Goal: Information Seeking & Learning: Learn about a topic

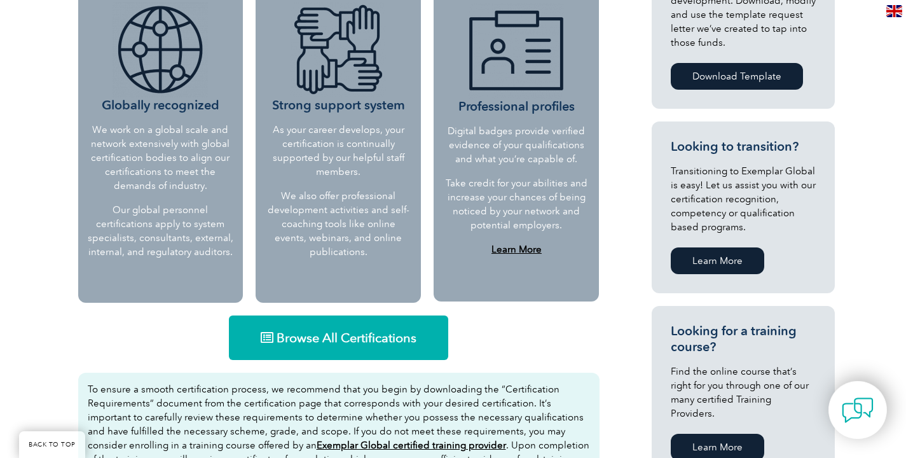
scroll to position [686, 0]
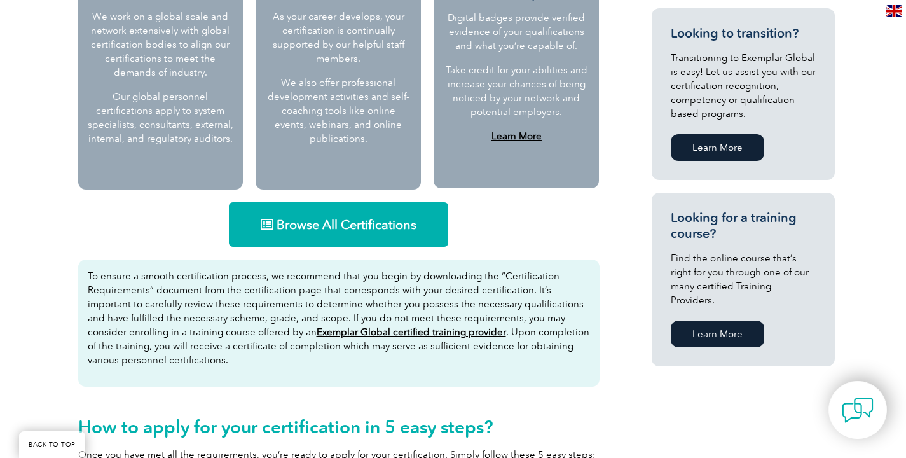
click at [362, 234] on link "Browse All Certifications" at bounding box center [338, 224] width 219 height 45
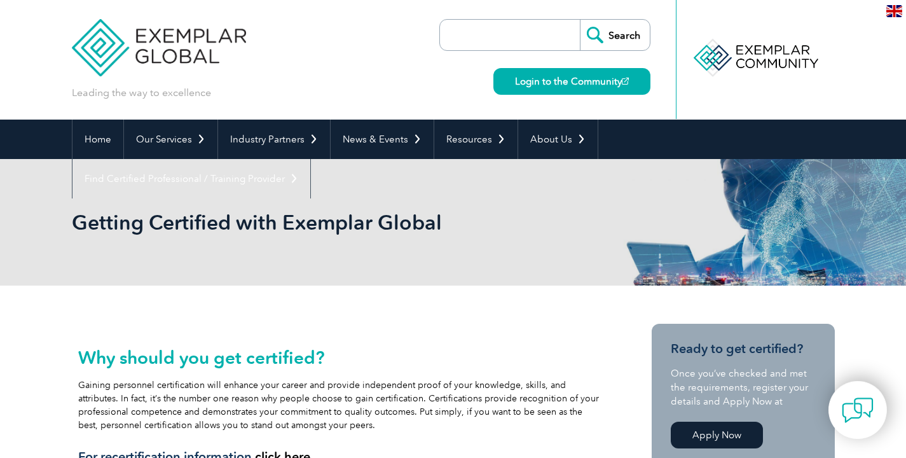
scroll to position [0, 0]
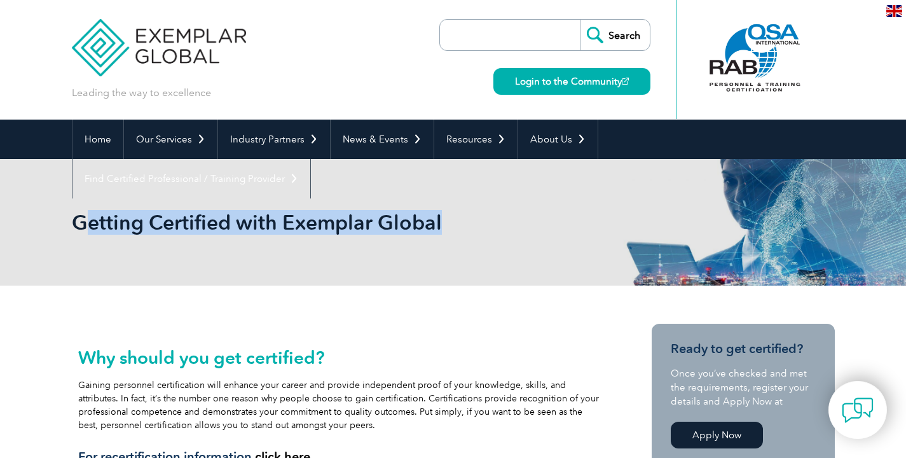
drag, startPoint x: 445, startPoint y: 228, endPoint x: 92, endPoint y: 210, distance: 353.9
click at [92, 210] on h1 "Getting Certified with Exemplar Global" at bounding box center [316, 222] width 488 height 25
copy h1 "etting Certified with Exemplar Global"
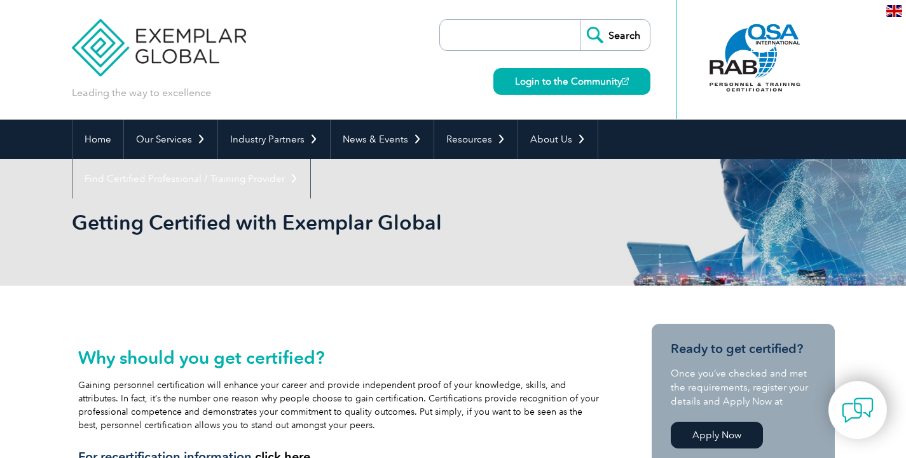
click at [74, 216] on h1 "Getting Certified with Exemplar Global" at bounding box center [316, 222] width 488 height 25
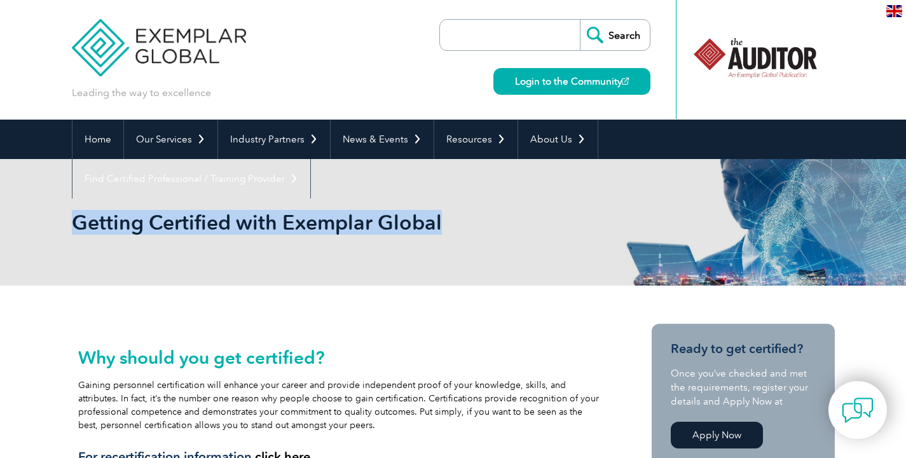
drag, startPoint x: 67, startPoint y: 219, endPoint x: 442, endPoint y: 249, distance: 376.3
click at [442, 249] on div "Getting Certified with Exemplar Global" at bounding box center [453, 222] width 906 height 127
copy h1 "Getting Certified with Exemplar Global"
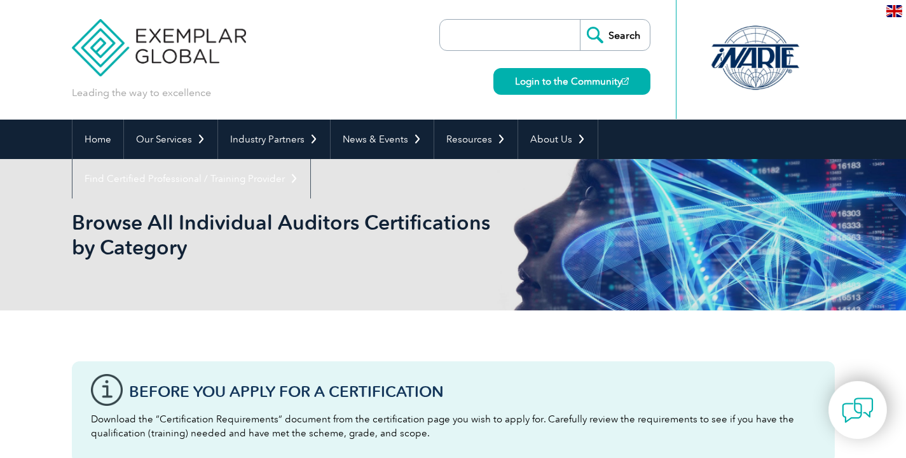
click at [486, 31] on input "search" at bounding box center [513, 35] width 134 height 31
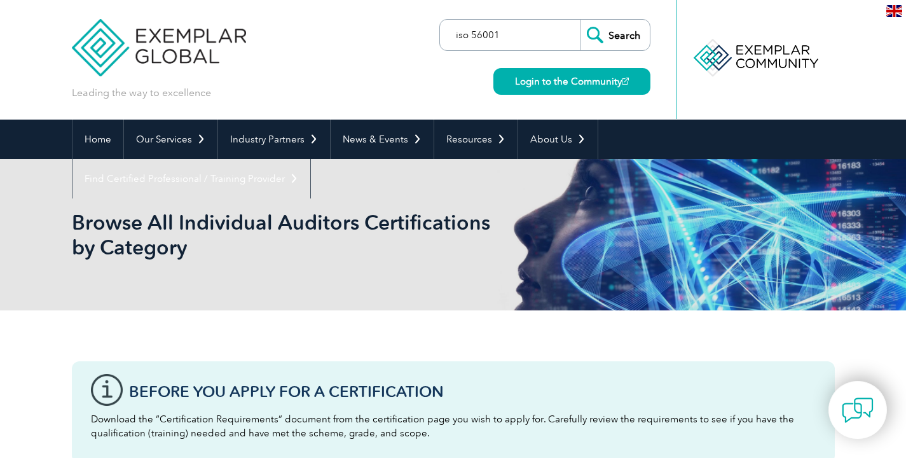
type input "iso 56001"
click at [627, 33] on input "Search" at bounding box center [615, 35] width 70 height 31
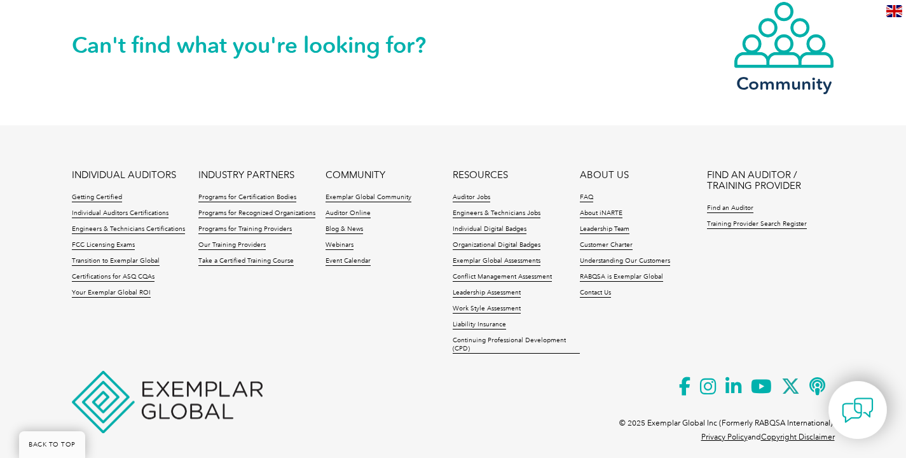
scroll to position [939, 0]
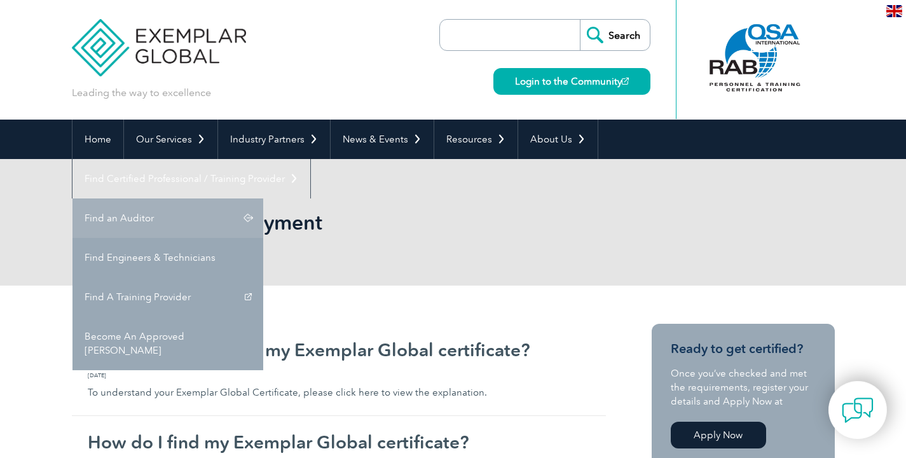
click at [263, 198] on link "Find an Auditor" at bounding box center [167, 217] width 191 height 39
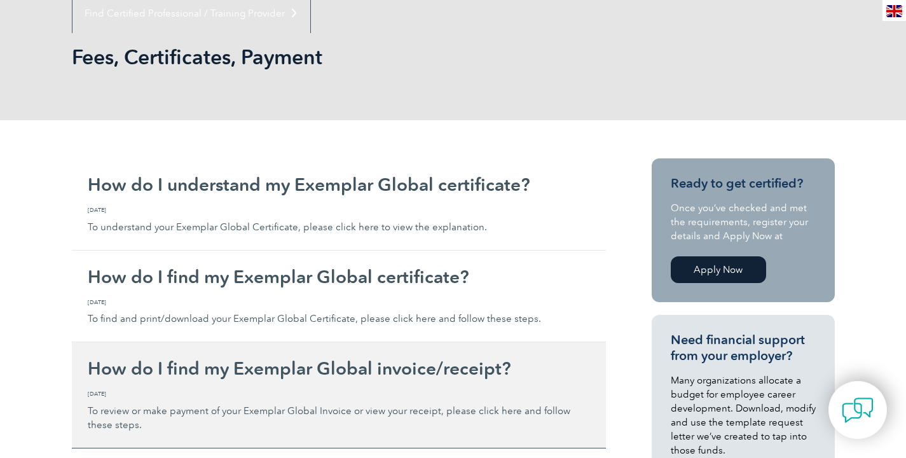
scroll to position [95, 0]
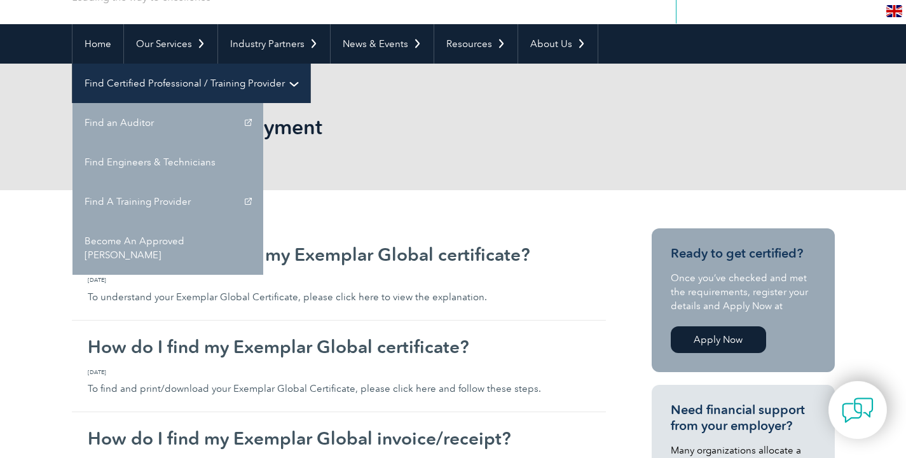
click at [310, 64] on link "Find Certified Professional / Training Provider" at bounding box center [191, 83] width 238 height 39
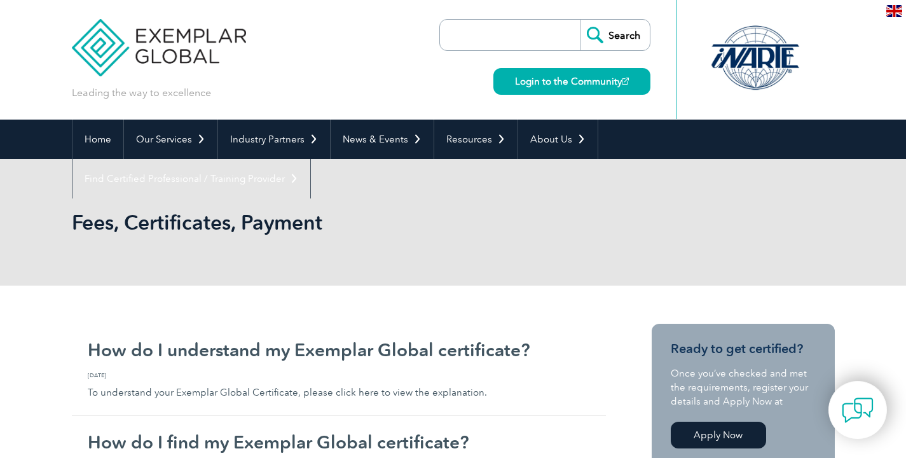
click at [655, 45] on div "Leading the way to excellence Search" at bounding box center [453, 60] width 763 height 120
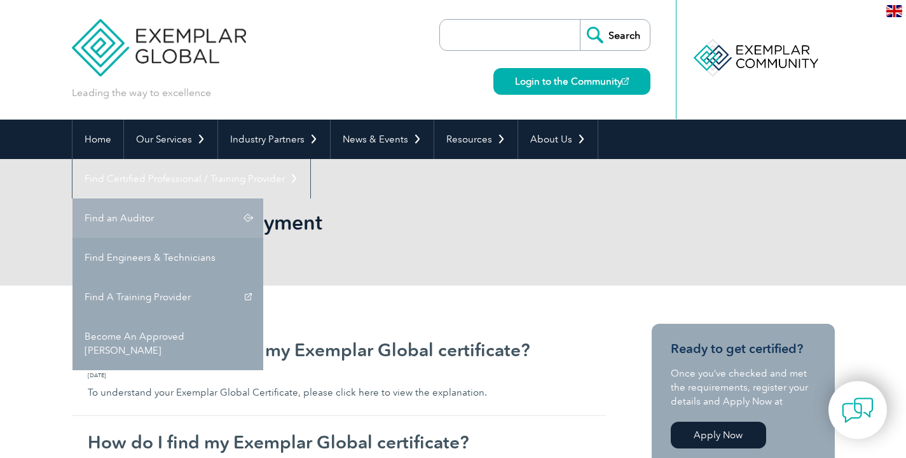
click at [263, 198] on link "Find an Auditor" at bounding box center [167, 217] width 191 height 39
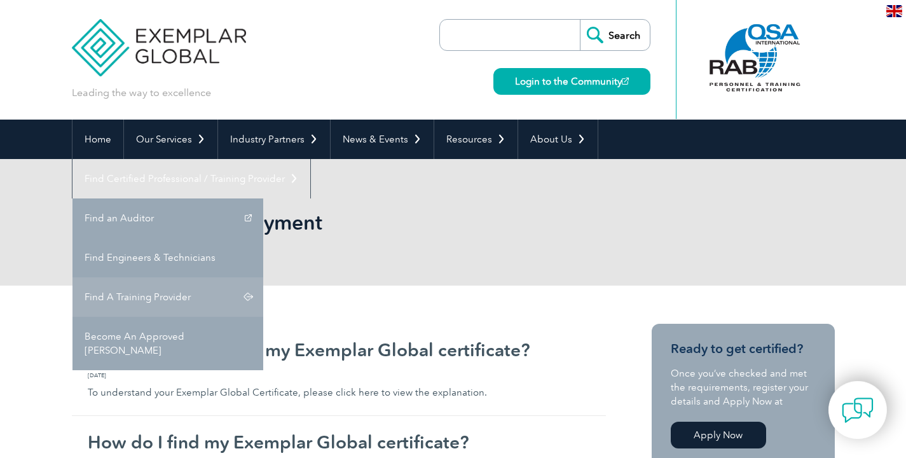
click at [263, 277] on link "Find A Training Provider" at bounding box center [167, 296] width 191 height 39
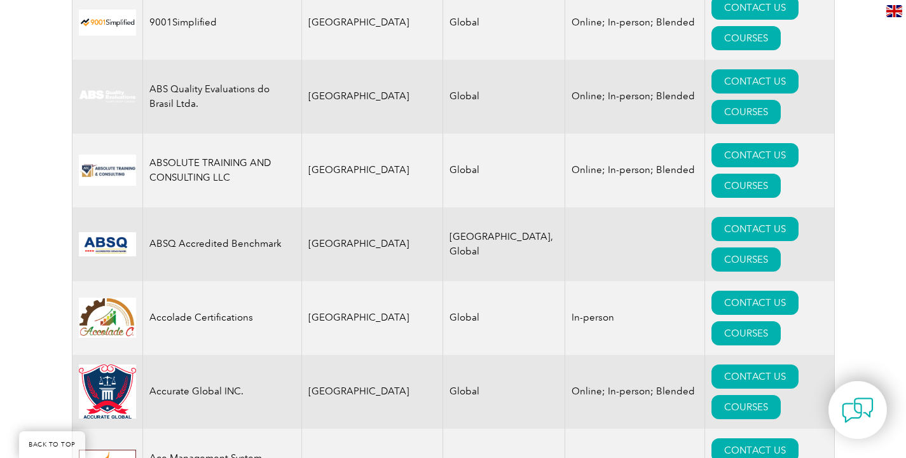
scroll to position [263, 0]
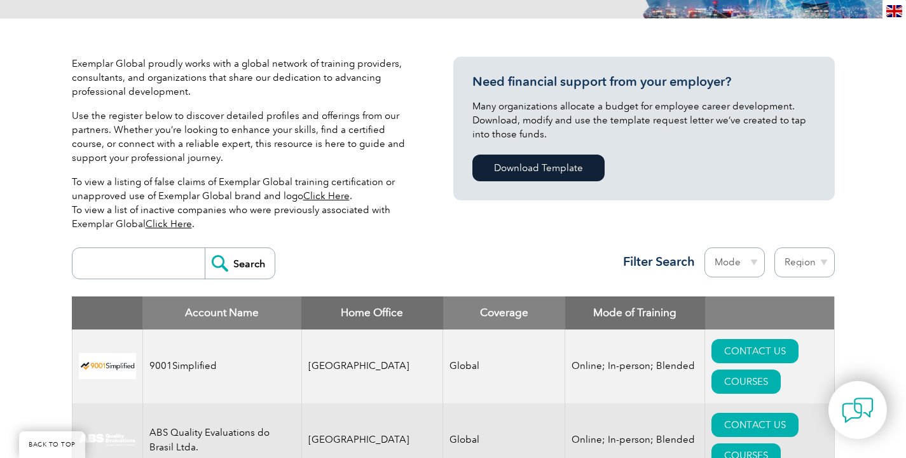
click at [142, 263] on input "search" at bounding box center [142, 263] width 126 height 31
type input "[GEOGRAPHIC_DATA]"
drag, startPoint x: 142, startPoint y: 263, endPoint x: 239, endPoint y: 266, distance: 96.7
click at [239, 266] on input "Search" at bounding box center [240, 263] width 70 height 31
select select "[GEOGRAPHIC_DATA]"
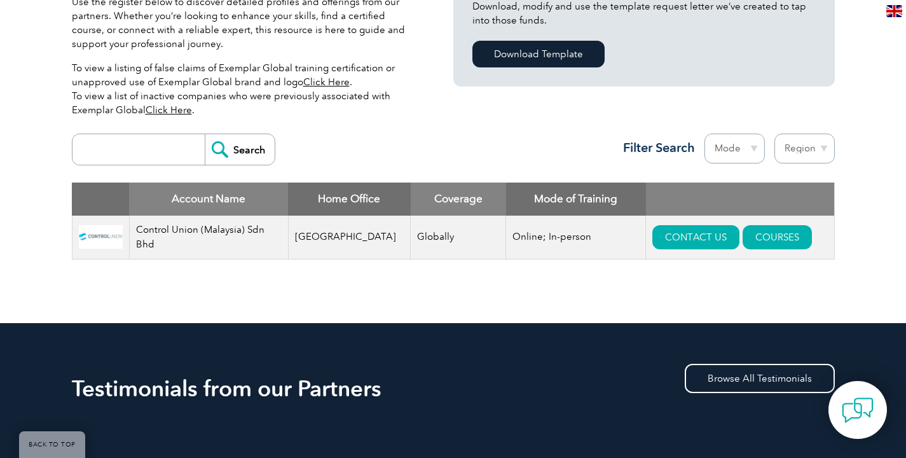
scroll to position [379, 0]
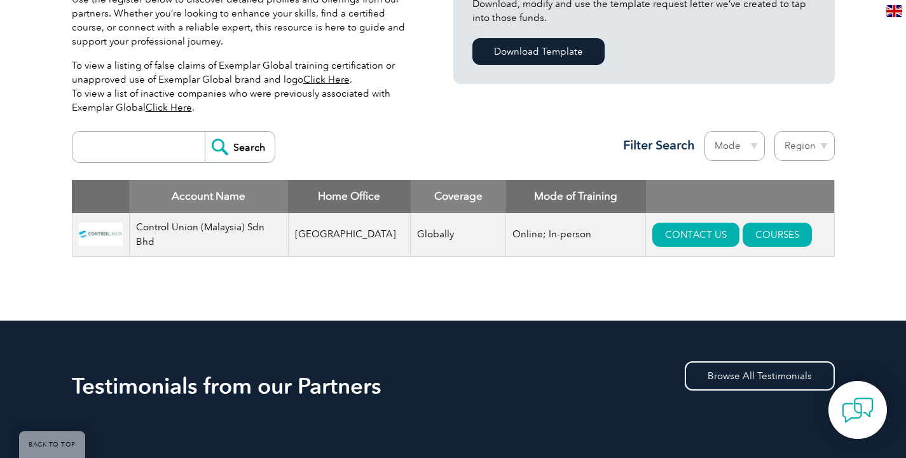
click at [184, 156] on input "search" at bounding box center [142, 147] width 126 height 31
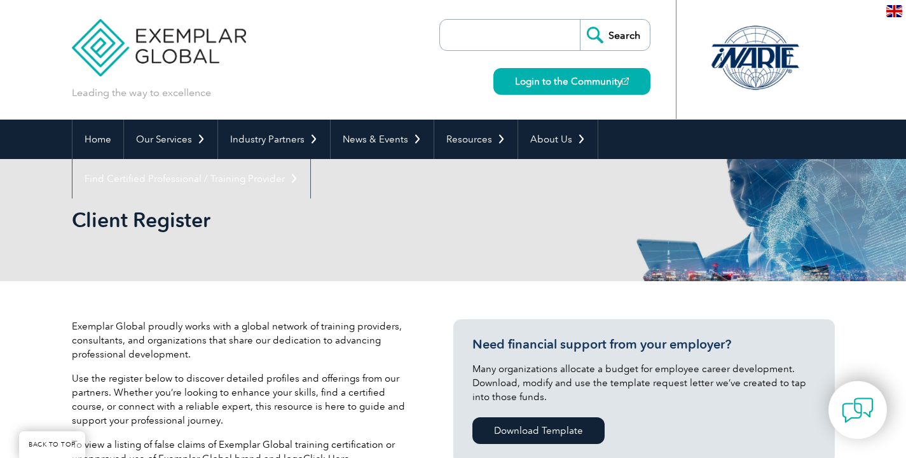
select select "[GEOGRAPHIC_DATA]"
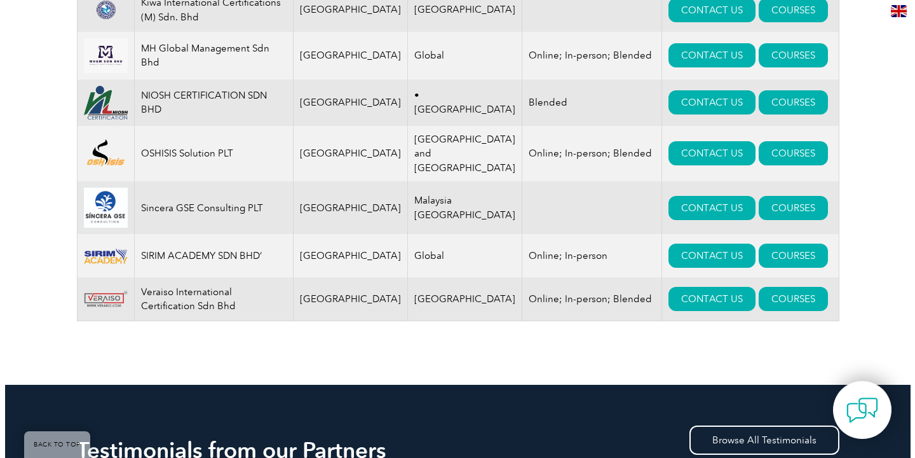
scroll to position [821, 0]
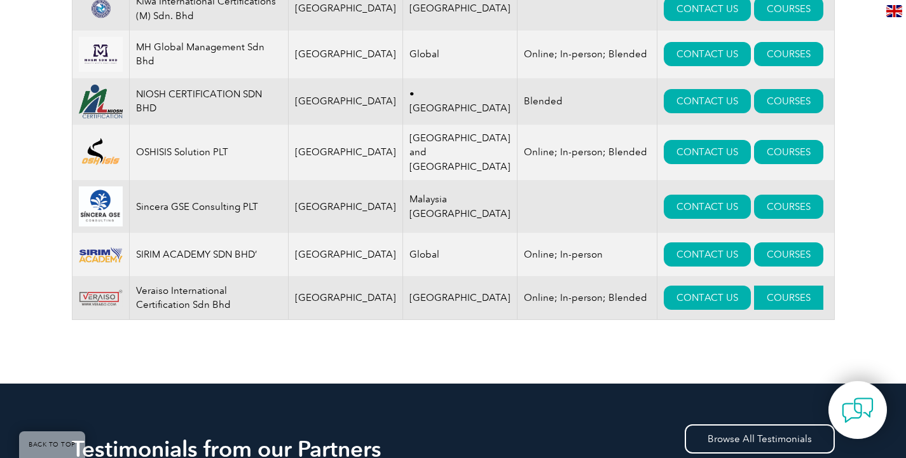
click at [754, 310] on link "COURSES" at bounding box center [788, 297] width 69 height 24
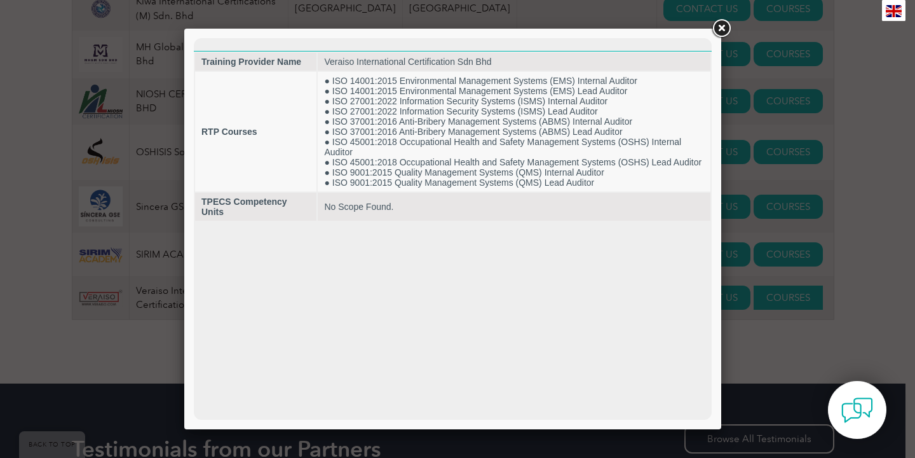
scroll to position [0, 0]
click at [722, 25] on link at bounding box center [721, 28] width 23 height 23
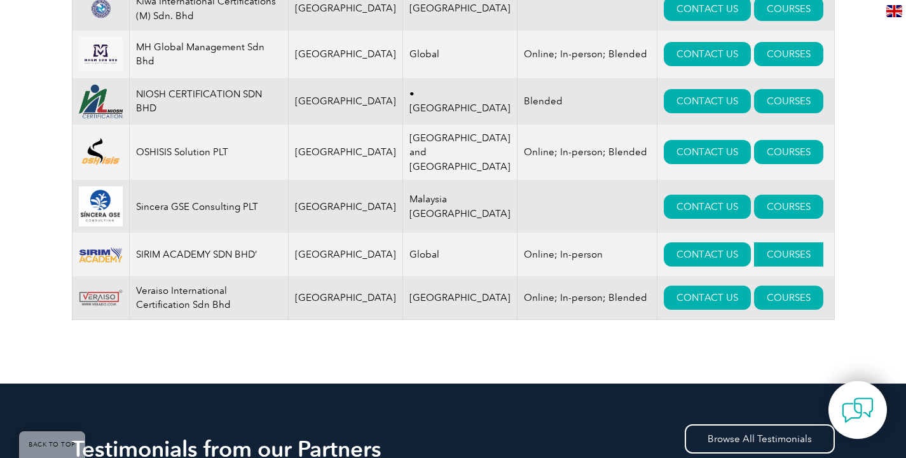
click at [760, 266] on link "COURSES" at bounding box center [788, 254] width 69 height 24
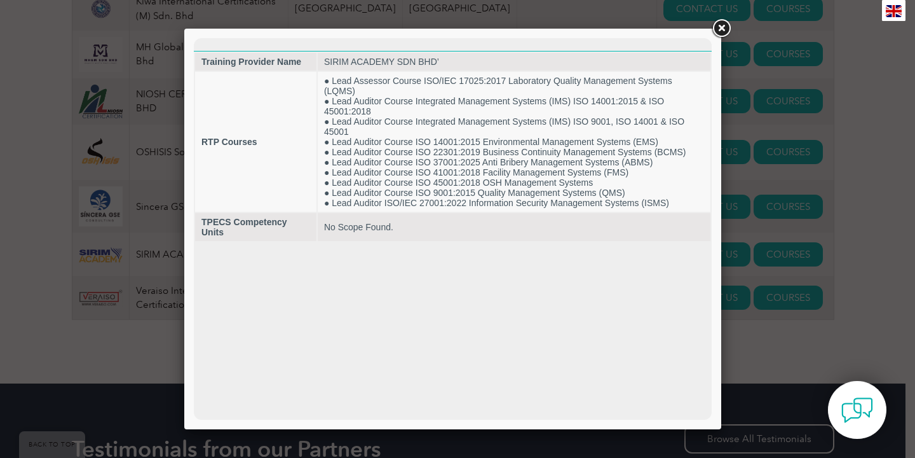
click at [725, 25] on link at bounding box center [721, 28] width 23 height 23
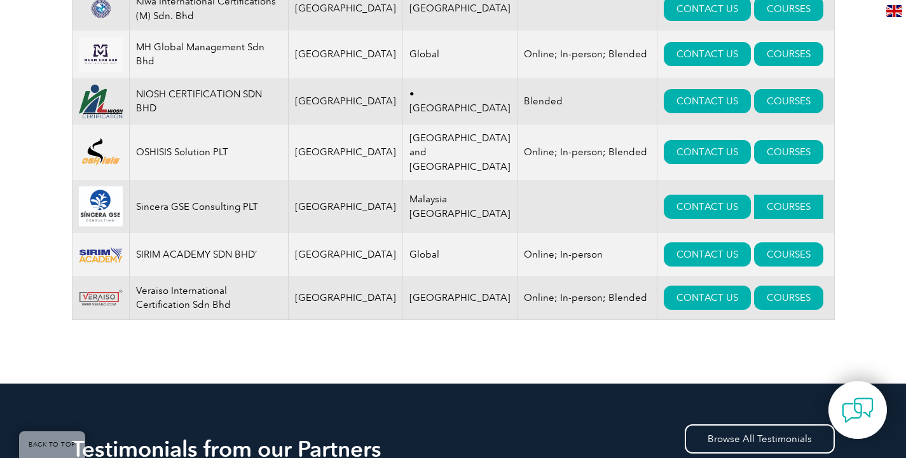
click at [760, 219] on link "COURSES" at bounding box center [788, 207] width 69 height 24
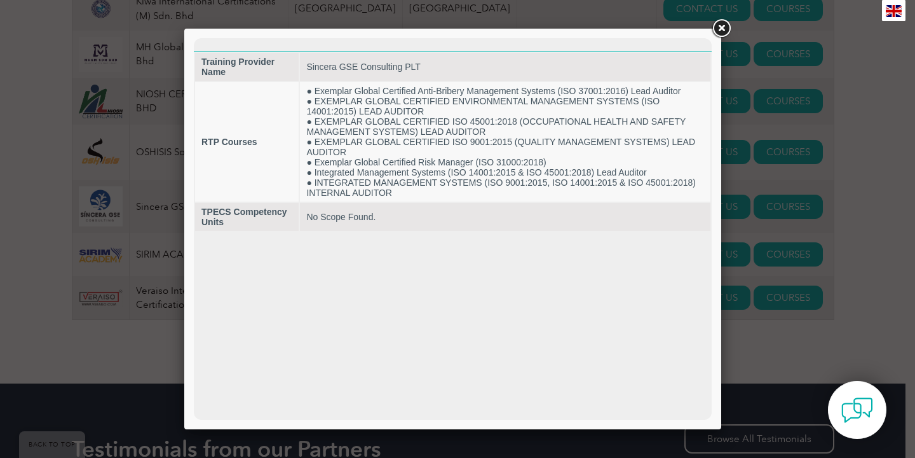
click at [720, 26] on link at bounding box center [721, 28] width 23 height 23
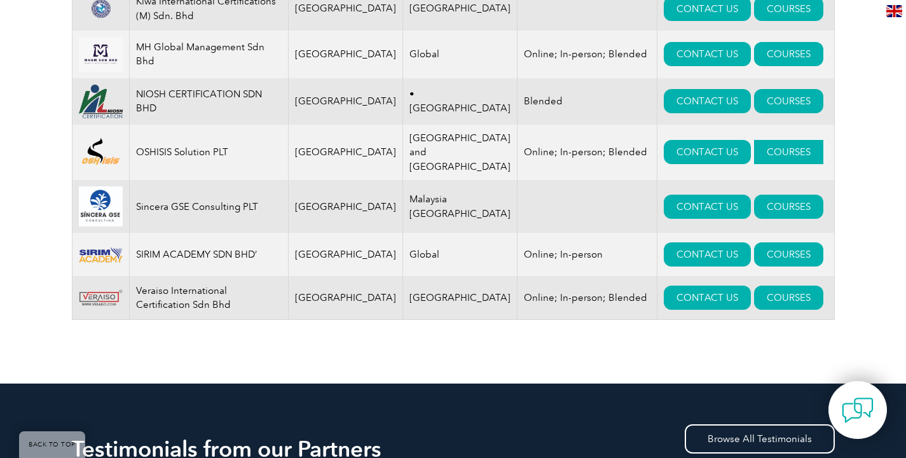
click at [758, 164] on link "COURSES" at bounding box center [788, 152] width 69 height 24
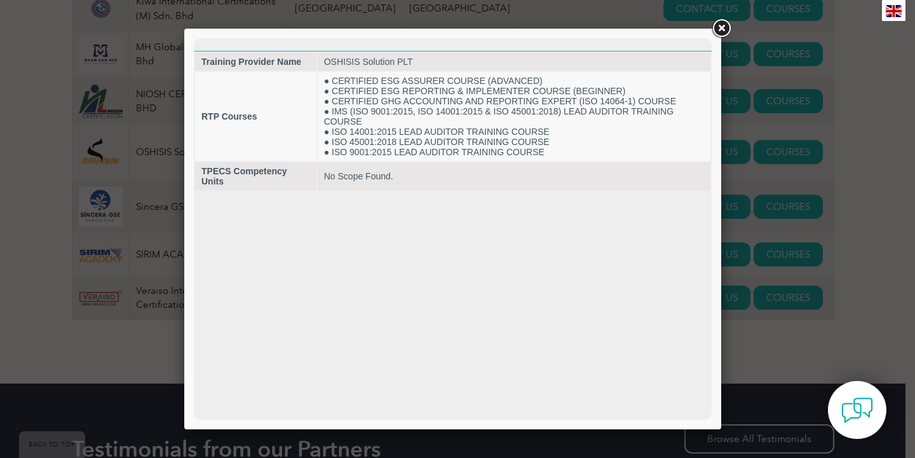
click at [721, 27] on link at bounding box center [721, 28] width 23 height 23
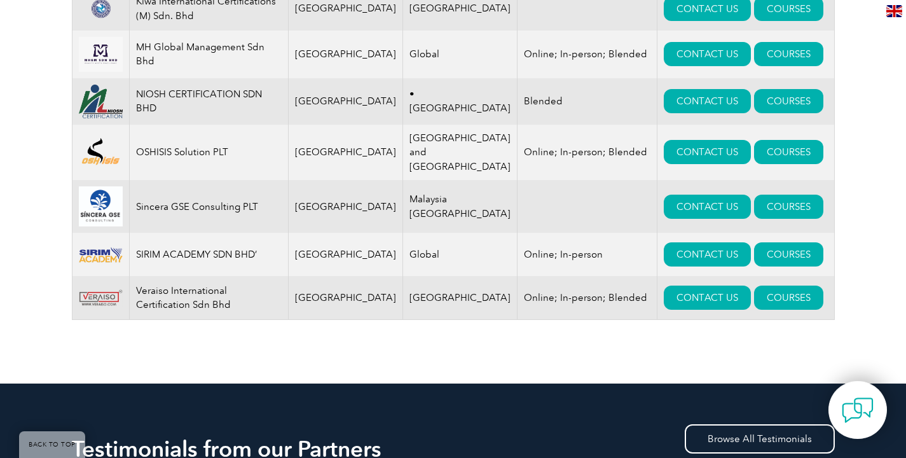
click at [99, 167] on img at bounding box center [101, 151] width 44 height 29
click at [705, 164] on link "CONTACT US" at bounding box center [707, 152] width 87 height 24
click at [757, 113] on link "COURSES" at bounding box center [788, 101] width 69 height 24
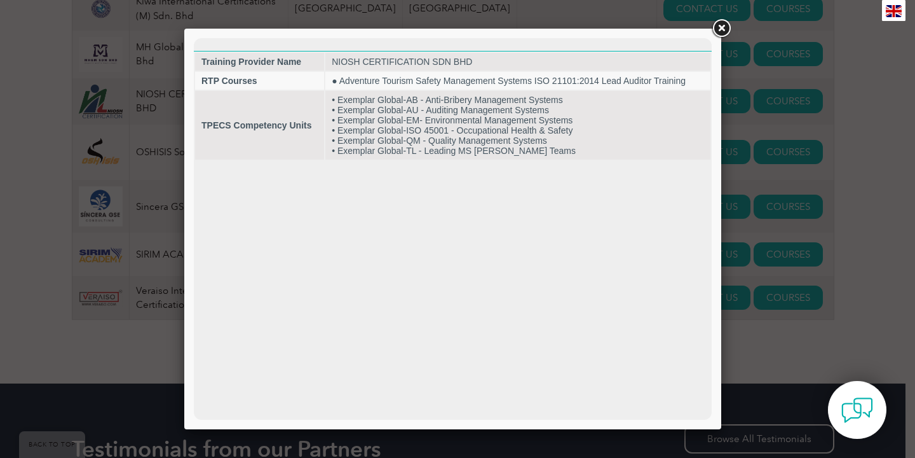
click at [722, 28] on link at bounding box center [721, 28] width 23 height 23
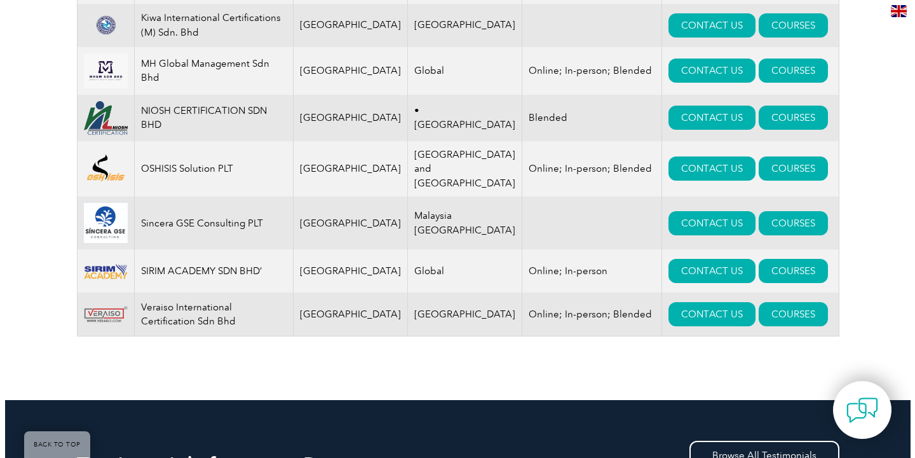
scroll to position [769, 0]
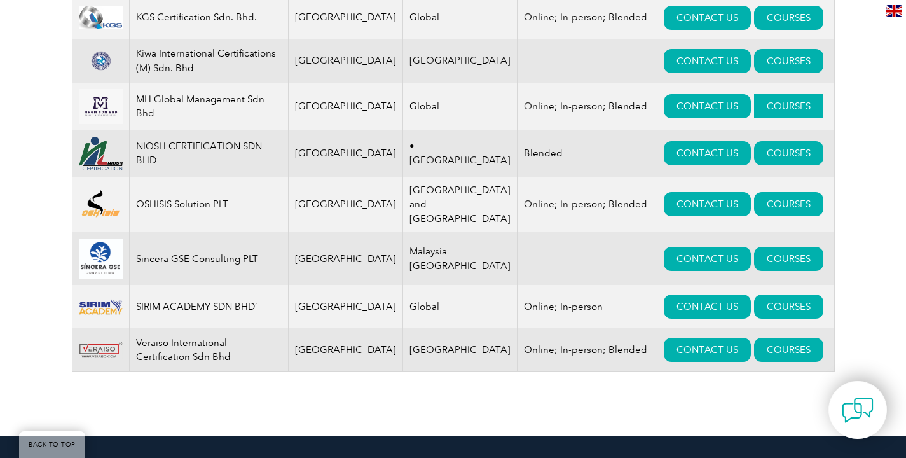
click at [769, 110] on link "COURSES" at bounding box center [788, 106] width 69 height 24
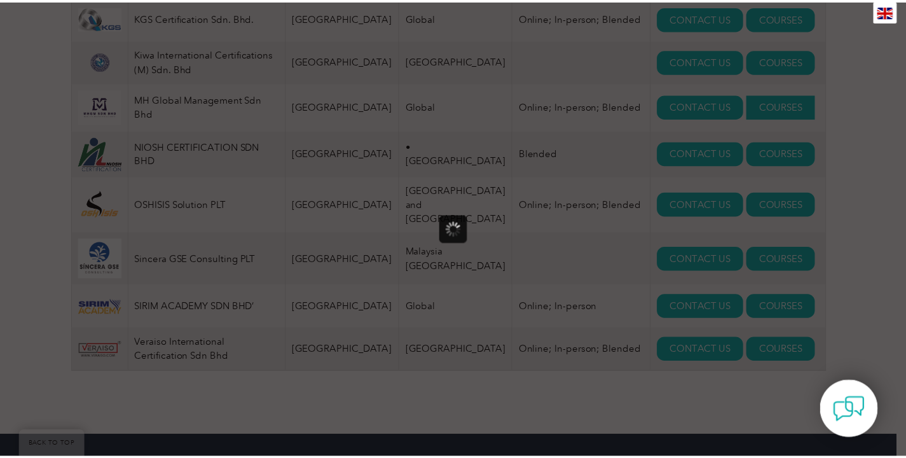
scroll to position [0, 0]
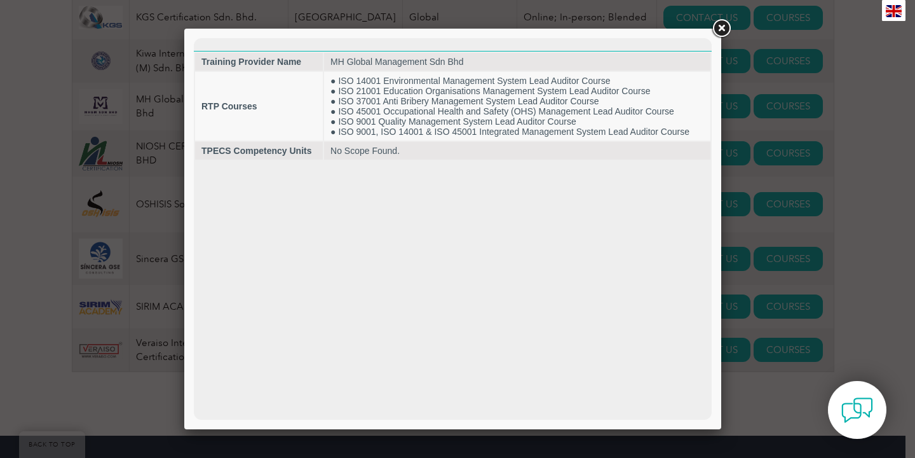
click at [722, 28] on link at bounding box center [721, 28] width 23 height 23
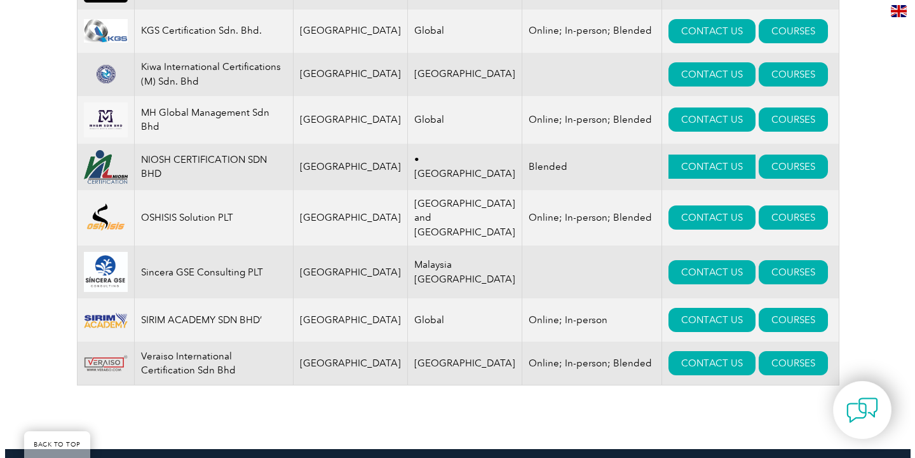
scroll to position [733, 0]
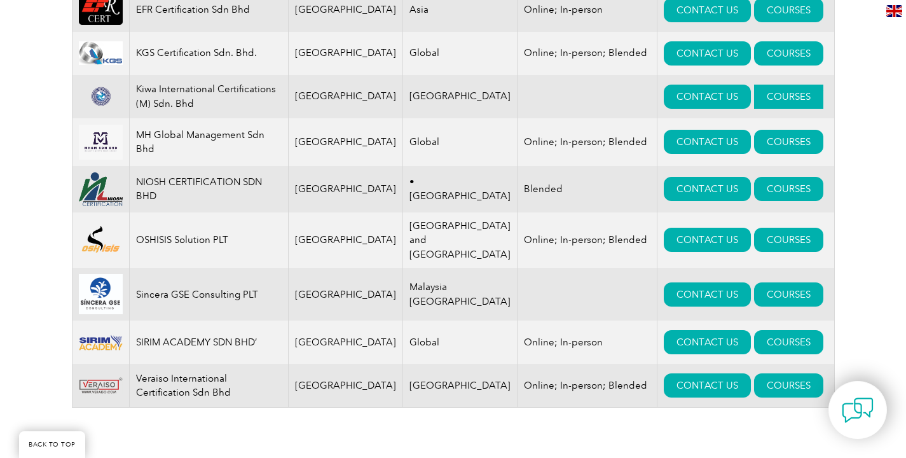
click at [765, 99] on link "COURSES" at bounding box center [788, 97] width 69 height 24
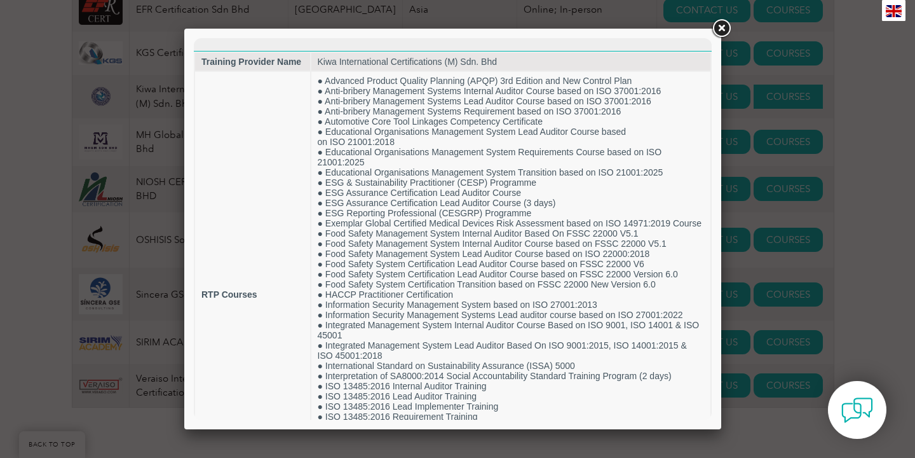
scroll to position [0, 0]
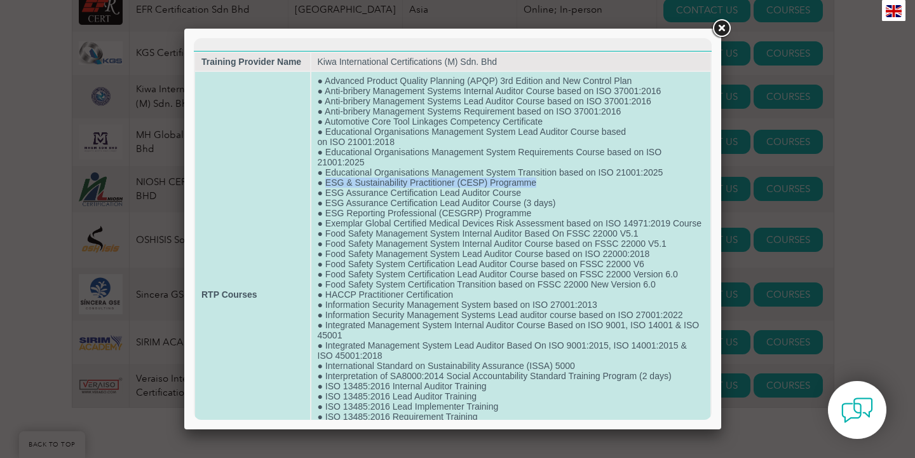
drag, startPoint x: 543, startPoint y: 196, endPoint x: 322, endPoint y: 196, distance: 221.2
click at [322, 196] on td "● Advanced Product Quality Planning (APQP) 3rd Edition and New Control Plan ● A…" at bounding box center [512, 294] width 400 height 445
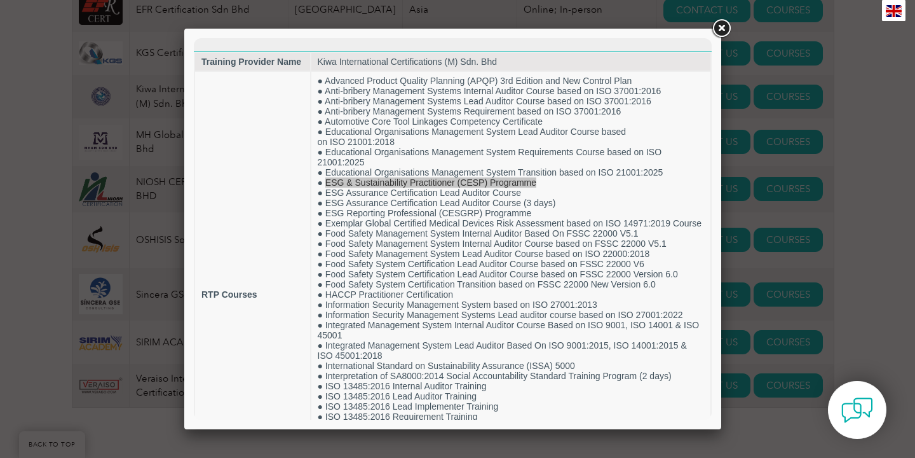
click at [725, 31] on link at bounding box center [721, 28] width 23 height 23
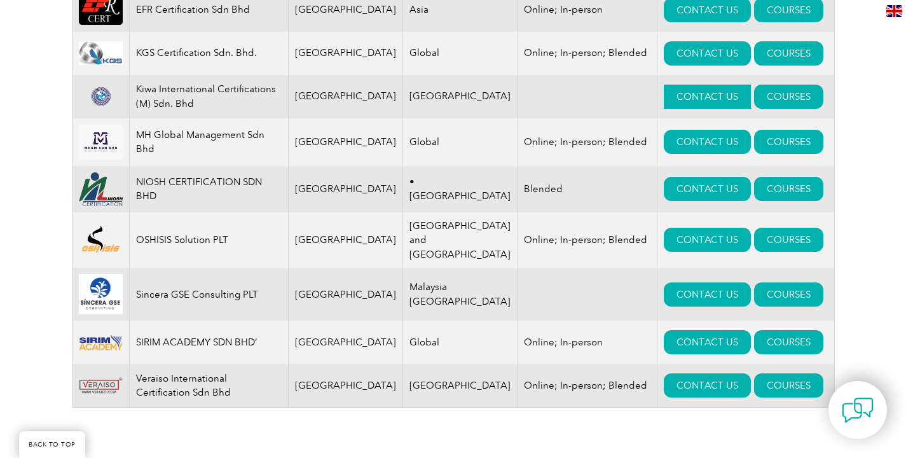
click at [694, 105] on link "CONTACT US" at bounding box center [707, 97] width 87 height 24
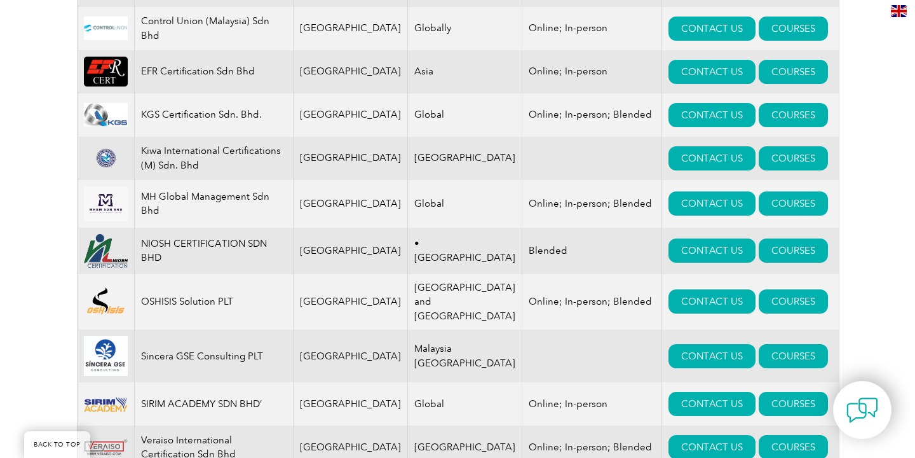
scroll to position [649, 0]
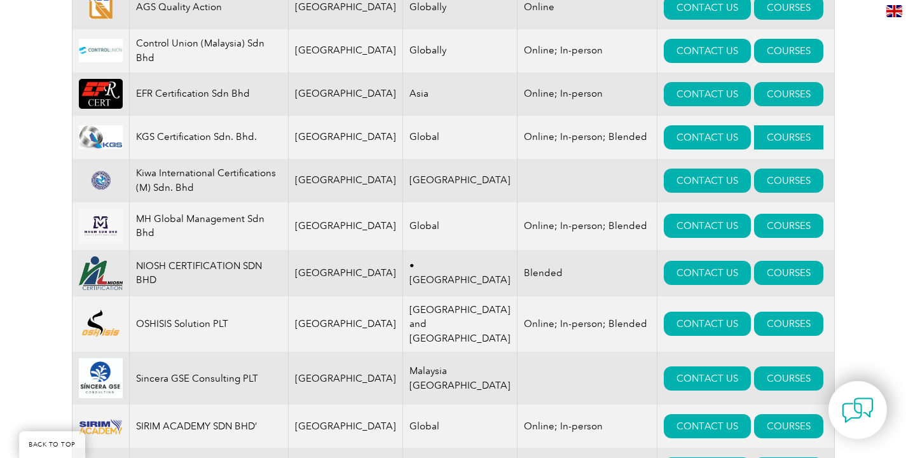
click at [754, 147] on link "COURSES" at bounding box center [788, 137] width 69 height 24
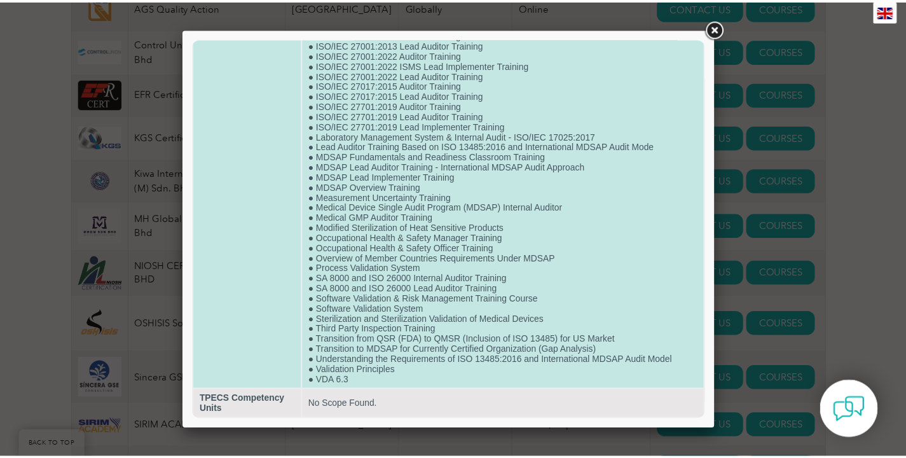
scroll to position [1267, 0]
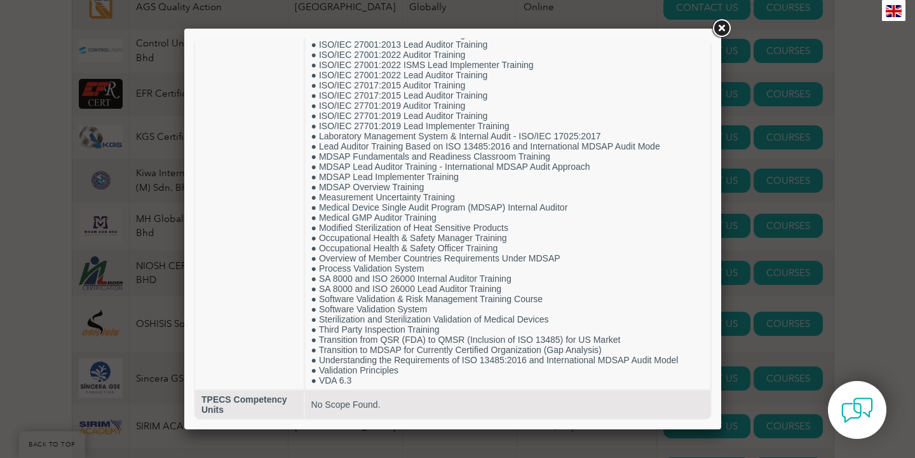
click at [769, 159] on div at bounding box center [457, 229] width 915 height 458
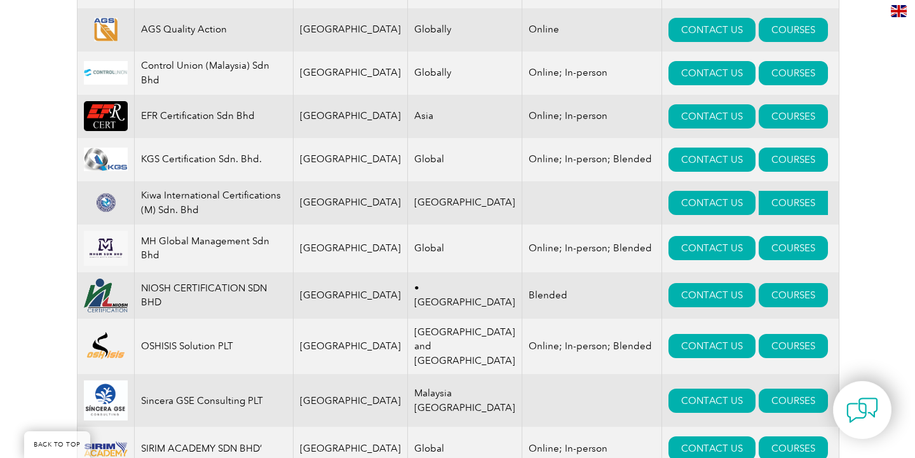
scroll to position [605, 0]
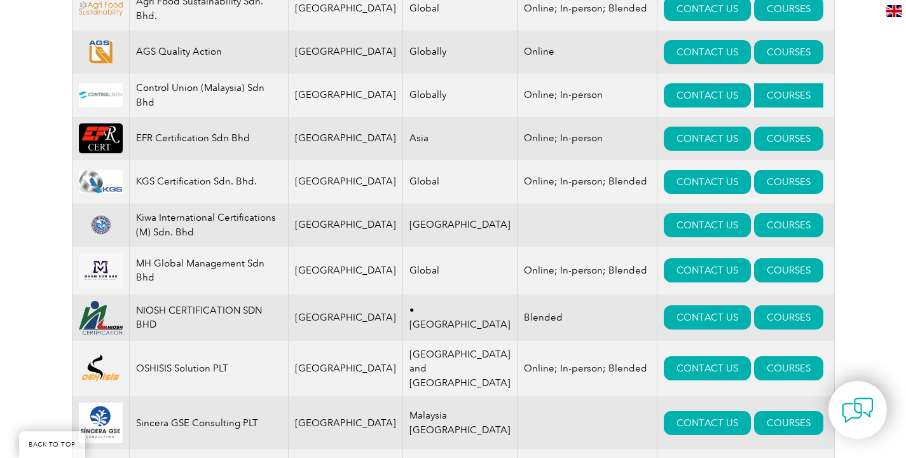
click at [757, 102] on link "COURSES" at bounding box center [788, 95] width 69 height 24
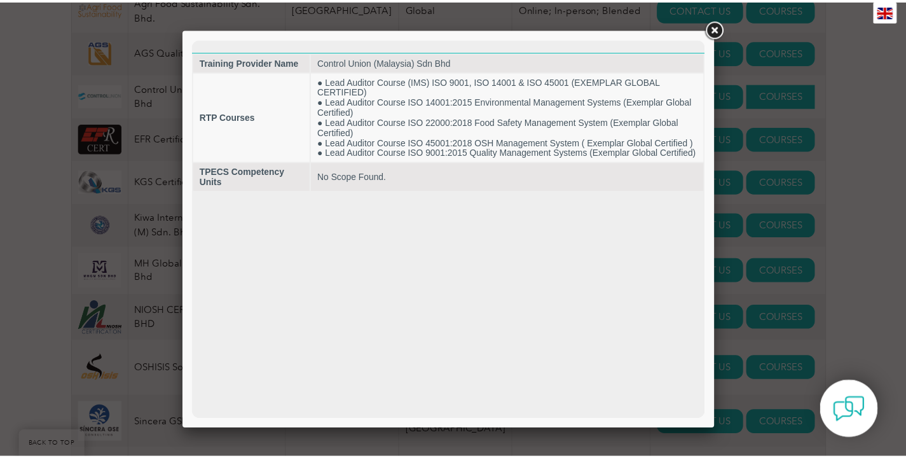
scroll to position [0, 0]
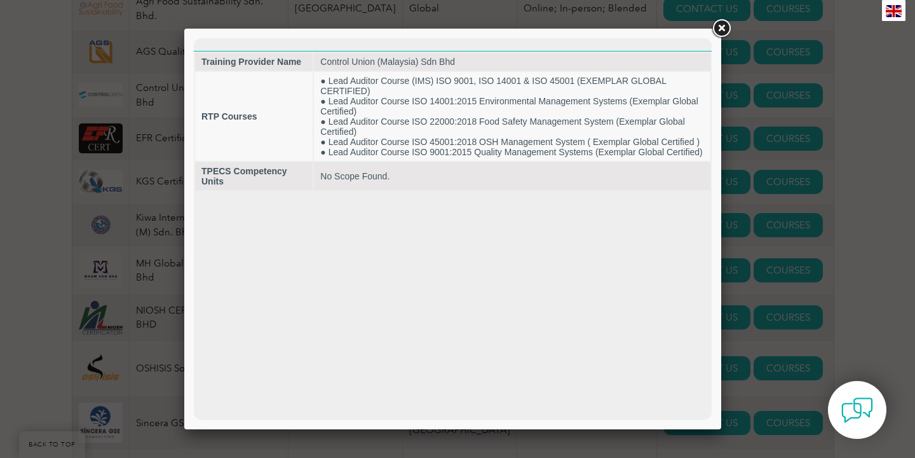
click at [716, 32] on link at bounding box center [721, 28] width 23 height 23
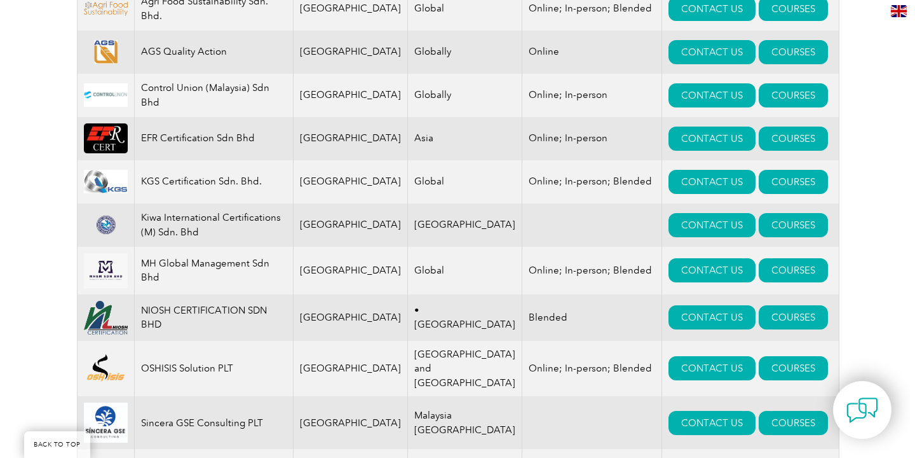
scroll to position [521, 0]
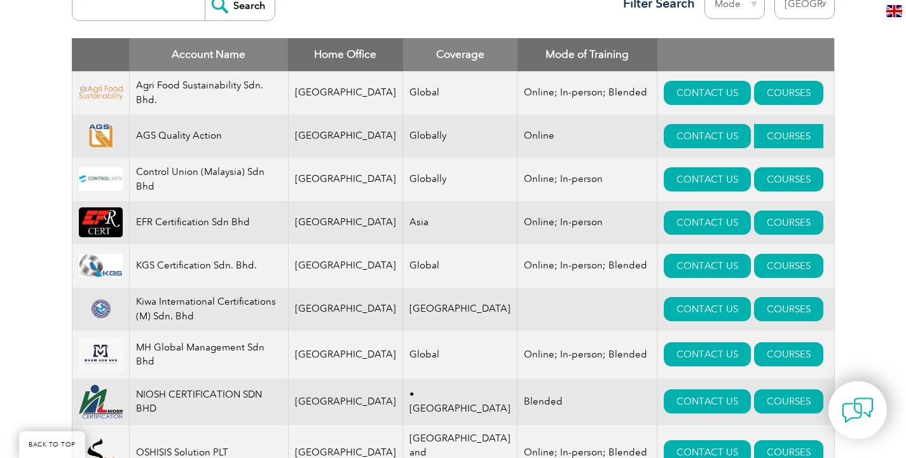
click at [754, 139] on link "COURSES" at bounding box center [788, 136] width 69 height 24
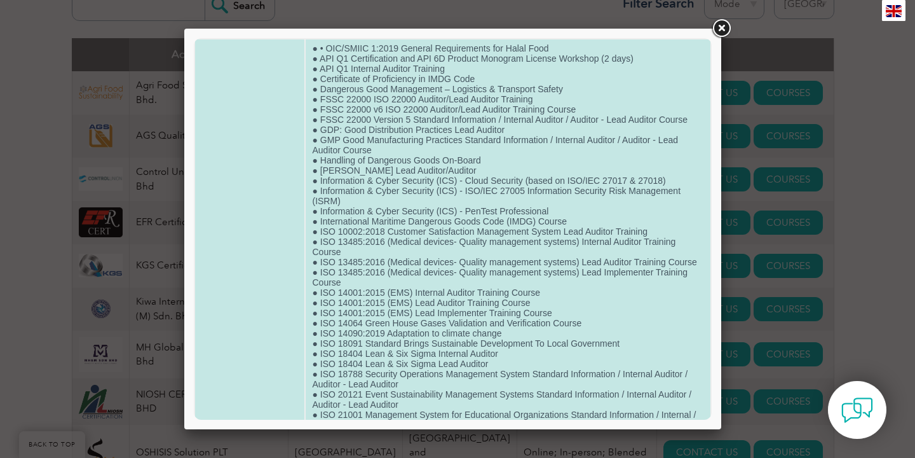
scroll to position [0, 0]
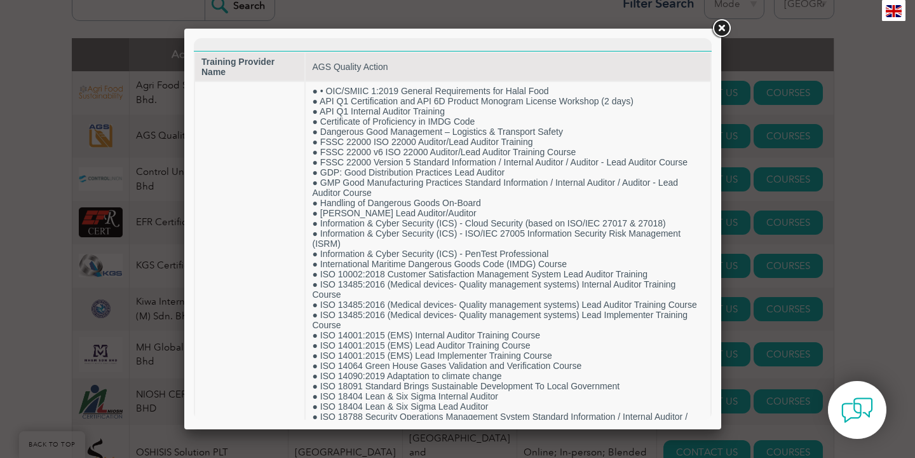
click at [722, 32] on link at bounding box center [721, 28] width 23 height 23
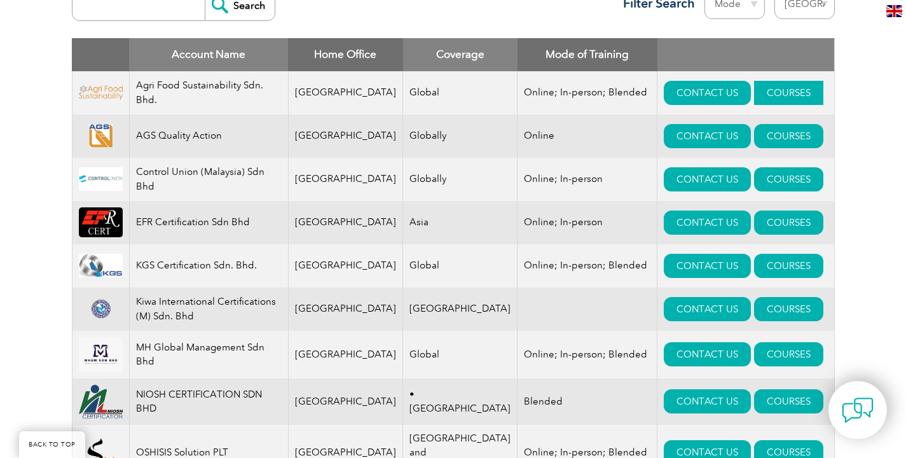
click at [783, 85] on link "COURSES" at bounding box center [788, 93] width 69 height 24
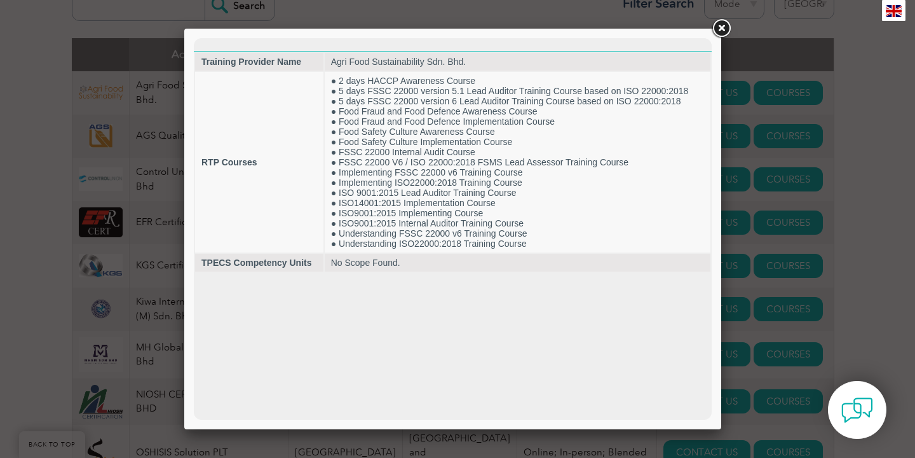
click at [723, 29] on link at bounding box center [721, 28] width 23 height 23
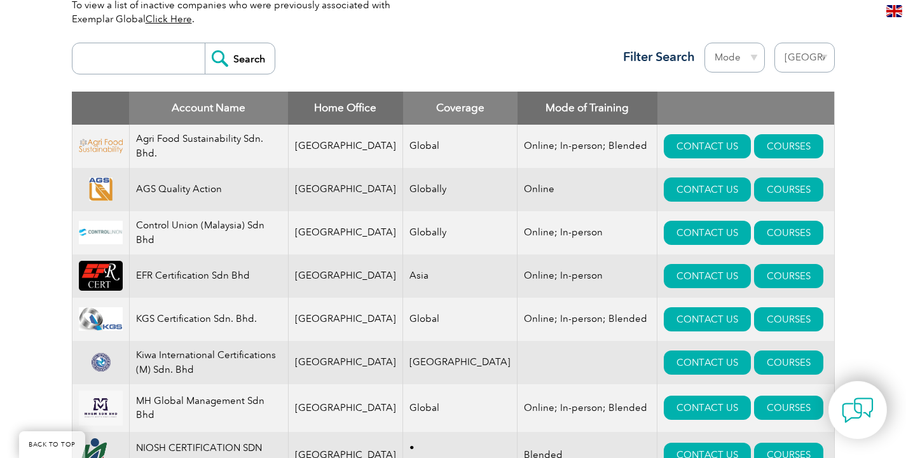
scroll to position [28, 0]
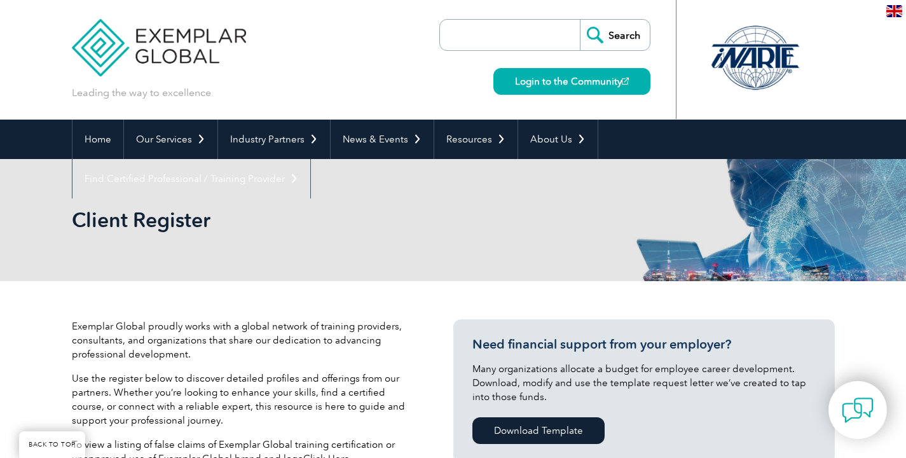
select select "[GEOGRAPHIC_DATA]"
